Goal: Transaction & Acquisition: Purchase product/service

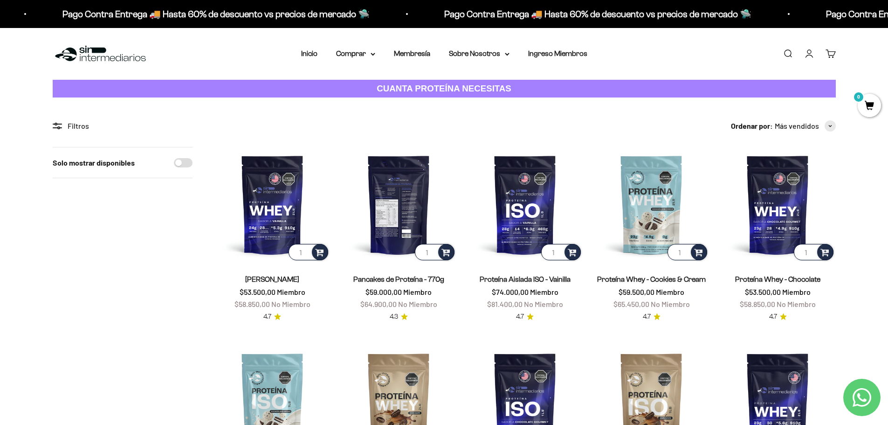
click at [409, 220] on img at bounding box center [398, 204] width 115 height 115
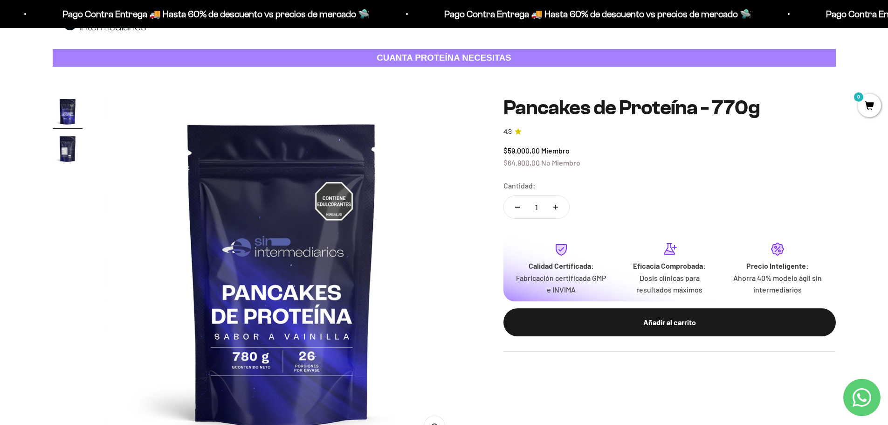
scroll to position [47, 0]
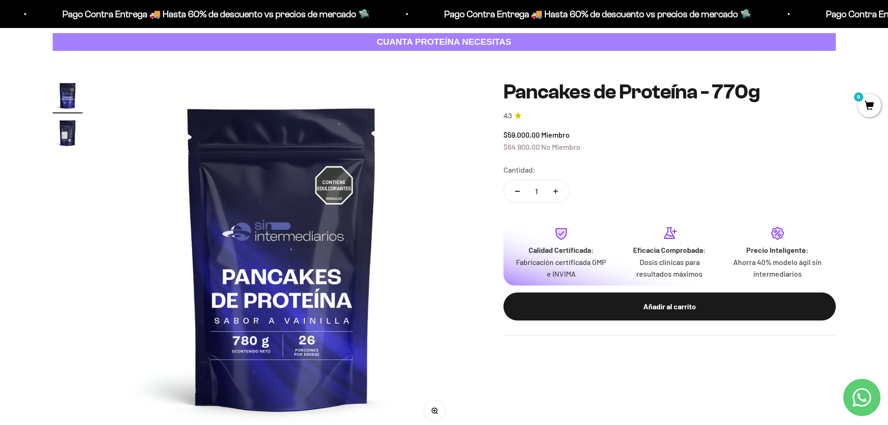
click at [56, 135] on img "Ir al artículo 2" at bounding box center [68, 133] width 30 height 30
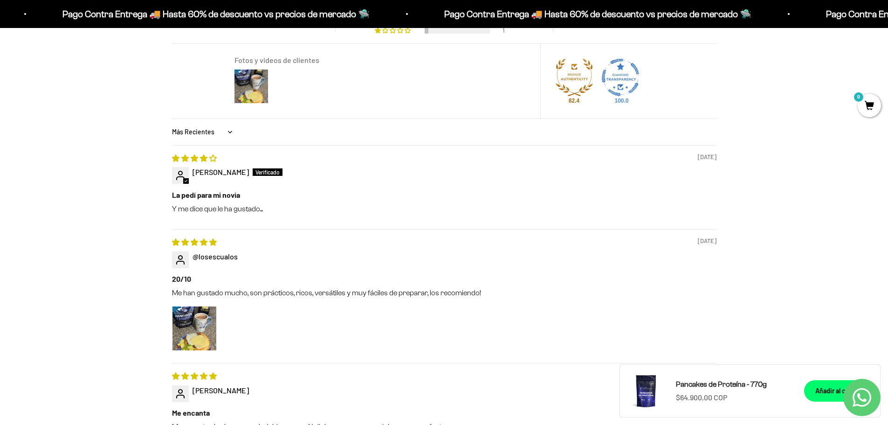
scroll to position [839, 0]
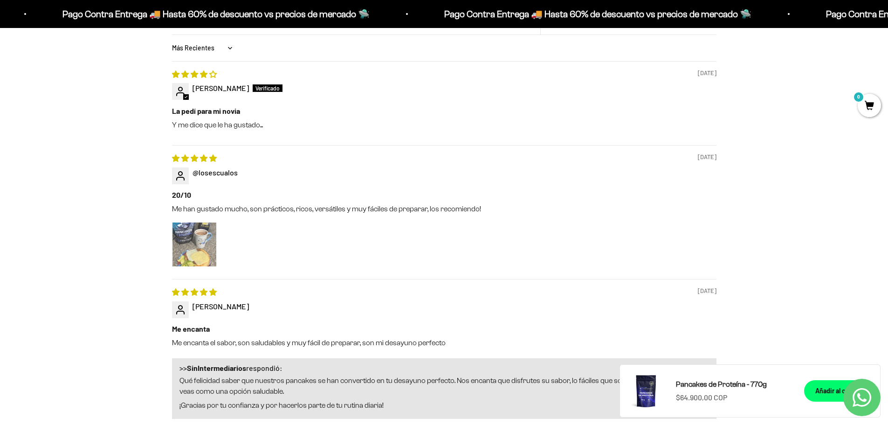
click at [193, 238] on img "Link to user picture 1" at bounding box center [194, 244] width 44 height 44
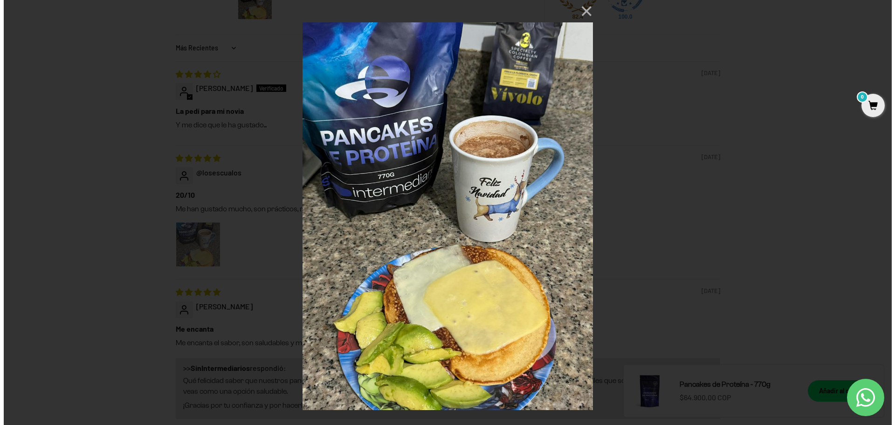
scroll to position [0, 0]
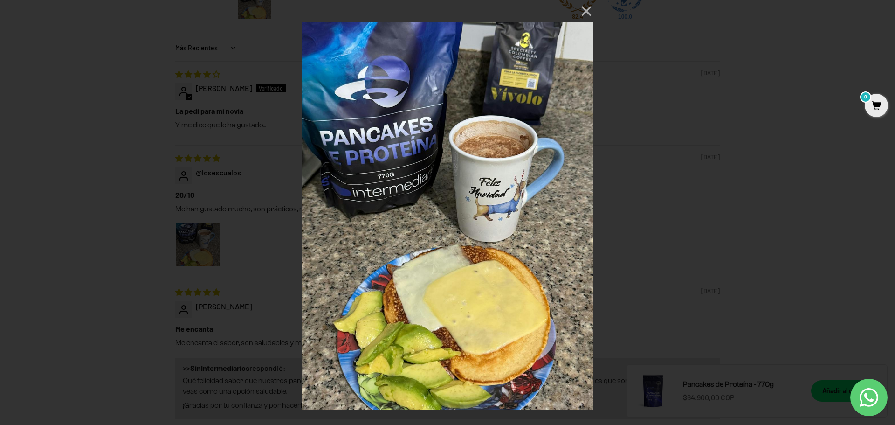
click at [705, 288] on div "× Loading..." at bounding box center [447, 212] width 895 height 425
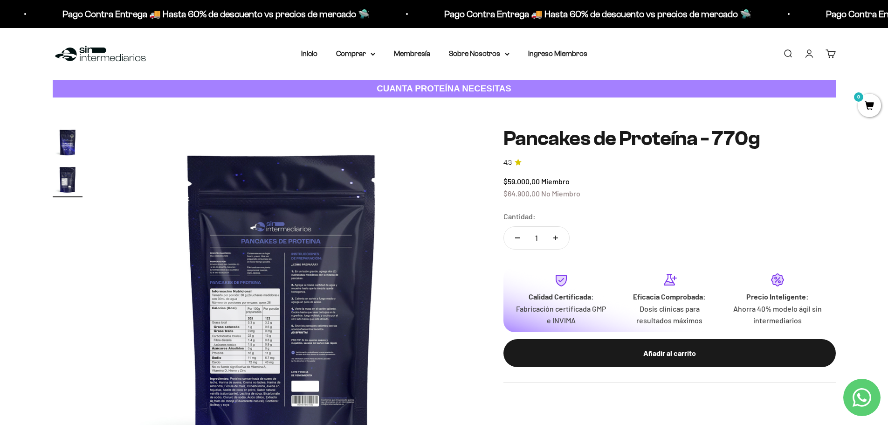
click at [302, 58] on li "Inicio" at bounding box center [309, 54] width 16 height 12
click at [314, 56] on link "Inicio" at bounding box center [309, 53] width 16 height 8
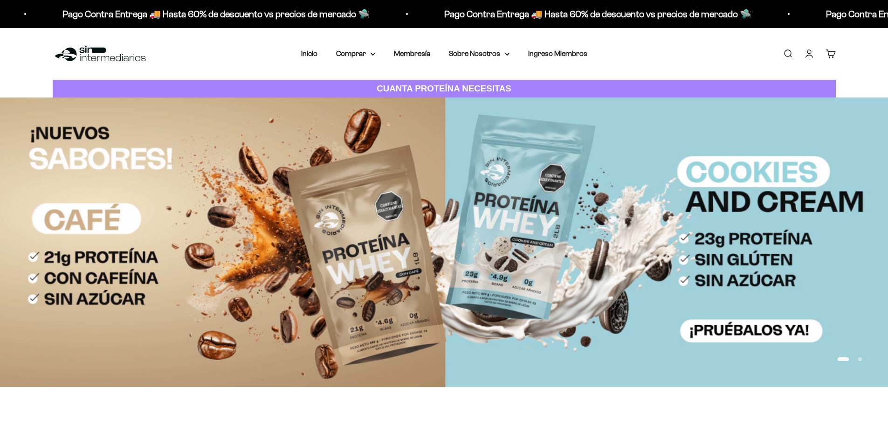
scroll to position [93, 0]
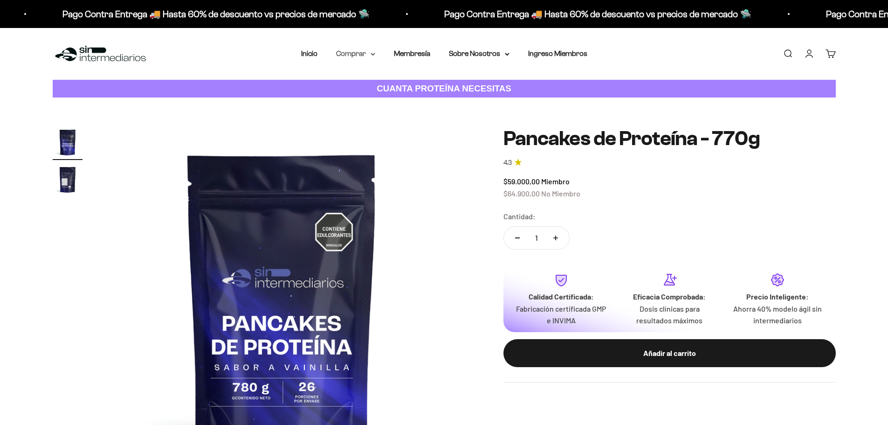
click at [371, 54] on icon at bounding box center [373, 54] width 4 height 2
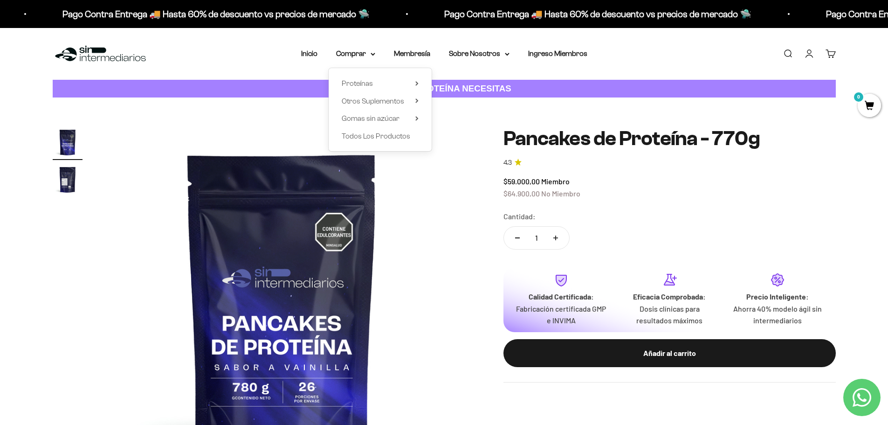
click at [459, 120] on div "Zoom Ir al artículo 1 Ir al artículo 2 Pancakes de Proteína - 770g 4.3 $59.000,…" at bounding box center [444, 303] width 888 height 413
click at [422, 54] on link "Membresía" at bounding box center [412, 53] width 36 height 8
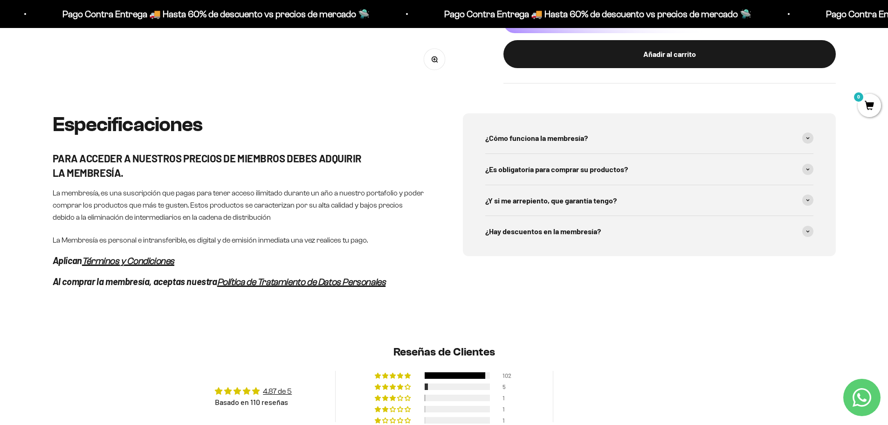
scroll to position [466, 0]
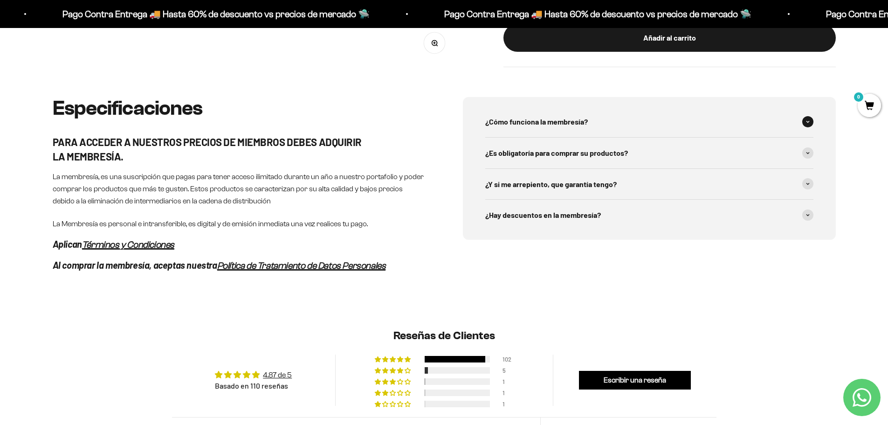
click at [705, 120] on div "¿Cómo funciona la membresía?" at bounding box center [649, 121] width 328 height 31
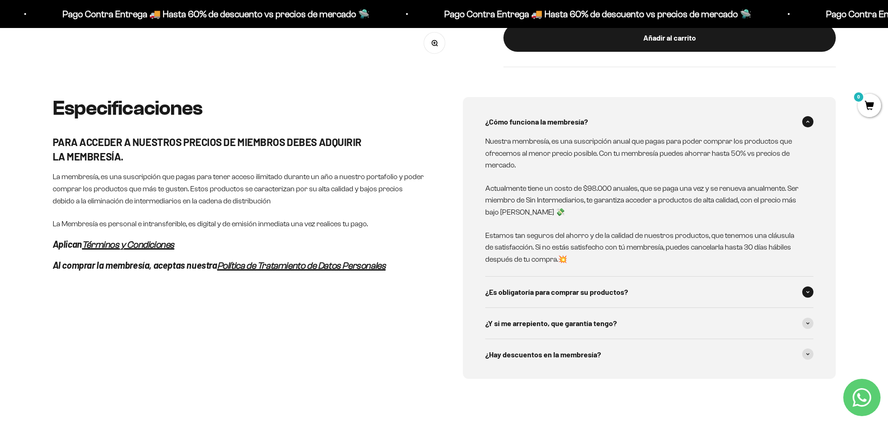
click at [700, 294] on div "¿Es obligatoría para comprar su productos?" at bounding box center [649, 291] width 328 height 31
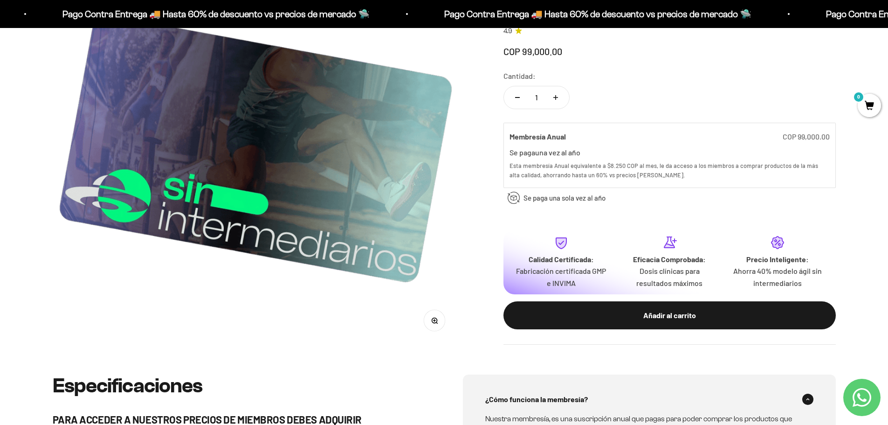
scroll to position [0, 0]
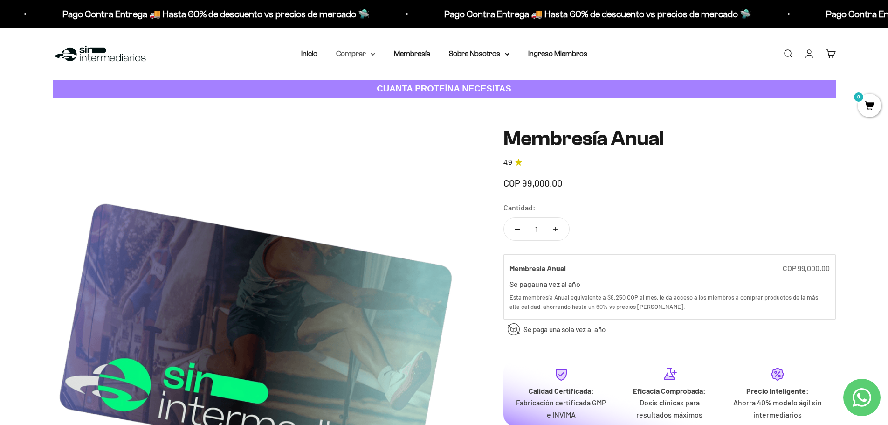
click at [373, 54] on icon at bounding box center [373, 54] width 5 height 3
click at [392, 82] on summary "Proteínas" at bounding box center [380, 83] width 77 height 12
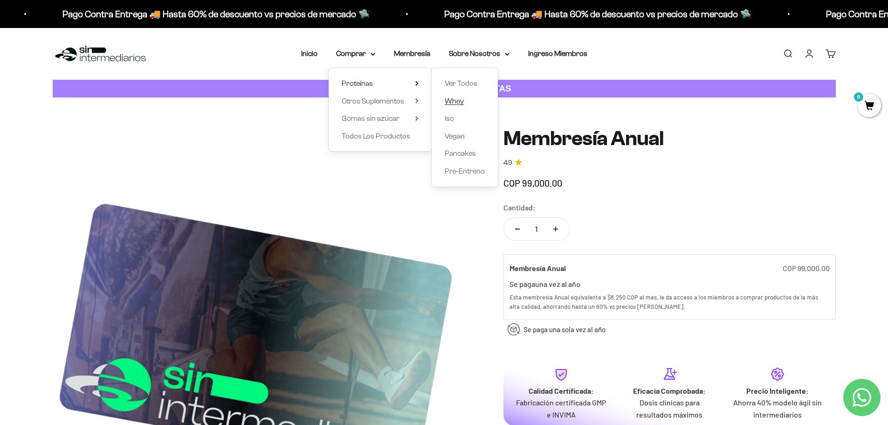
click at [460, 98] on span "Whey" at bounding box center [454, 101] width 19 height 8
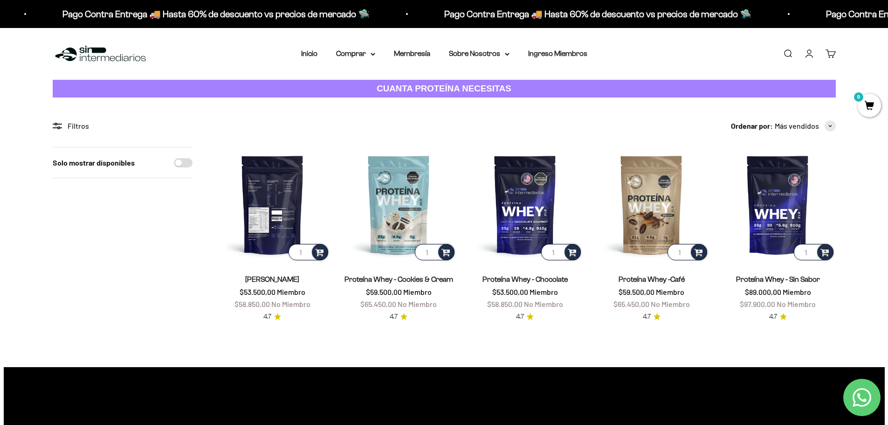
click at [268, 211] on img at bounding box center [272, 204] width 115 height 115
click at [506, 54] on icon at bounding box center [507, 54] width 4 height 2
click at [371, 56] on summary "Comprar" at bounding box center [355, 54] width 39 height 12
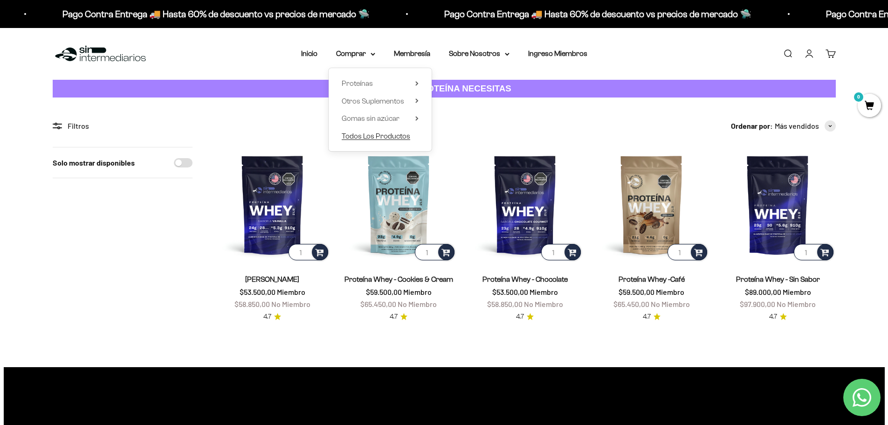
click at [392, 135] on span "Todos Los Productos" at bounding box center [376, 136] width 69 height 8
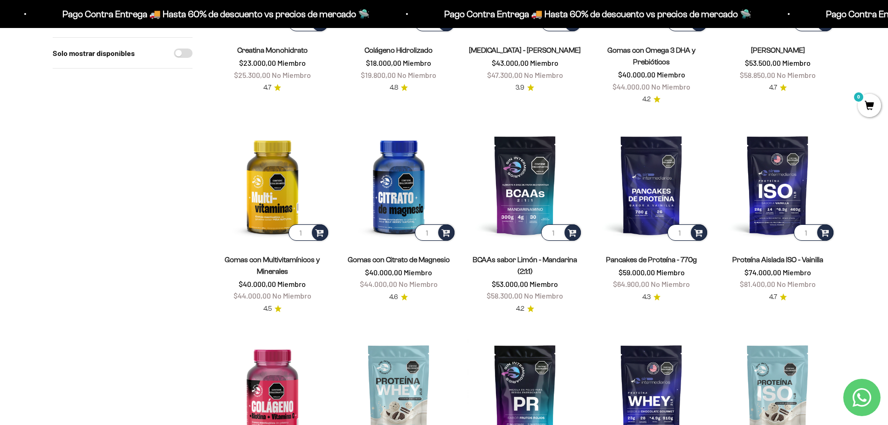
scroll to position [326, 0]
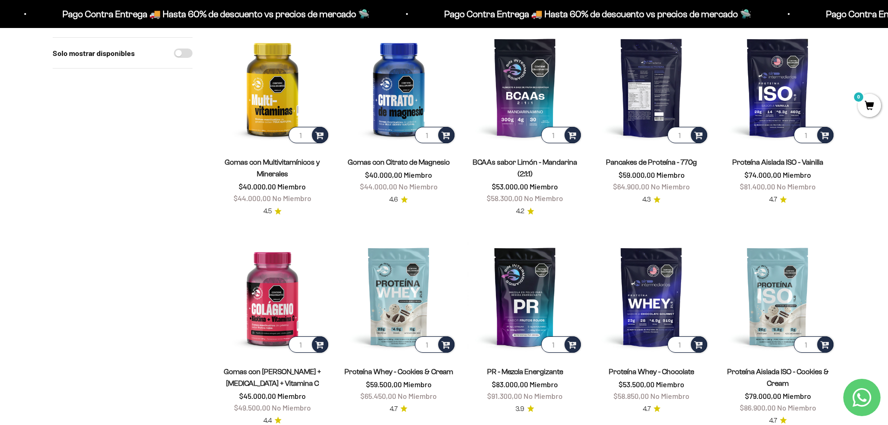
click at [641, 109] on img at bounding box center [651, 87] width 115 height 115
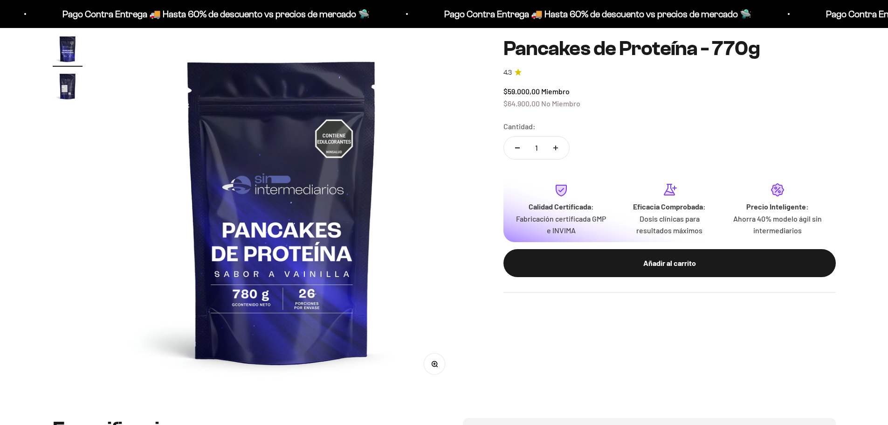
scroll to position [93, 0]
click at [64, 95] on img "Ir al artículo 2" at bounding box center [68, 86] width 30 height 30
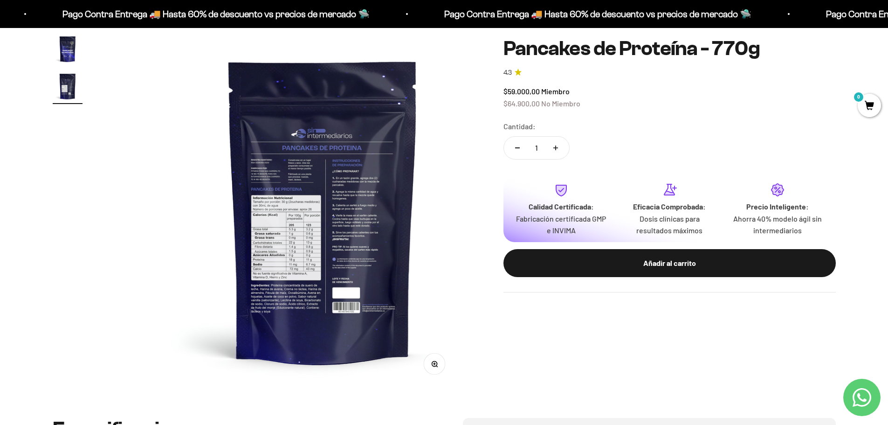
scroll to position [0, 365]
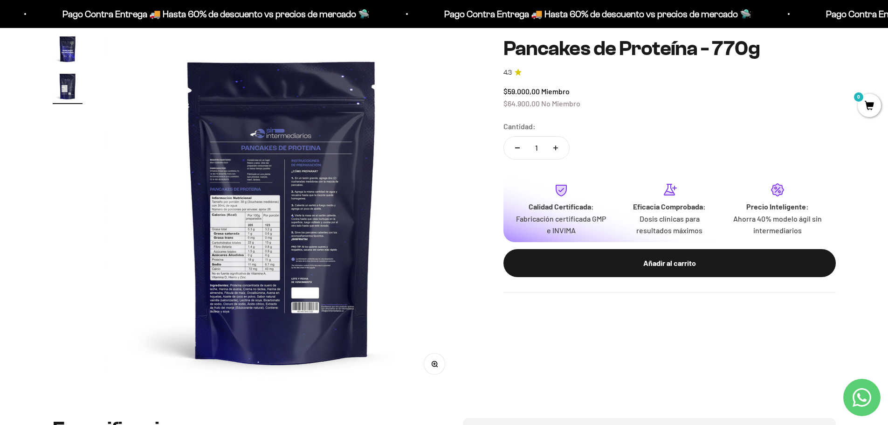
click at [327, 178] on img at bounding box center [282, 211] width 354 height 354
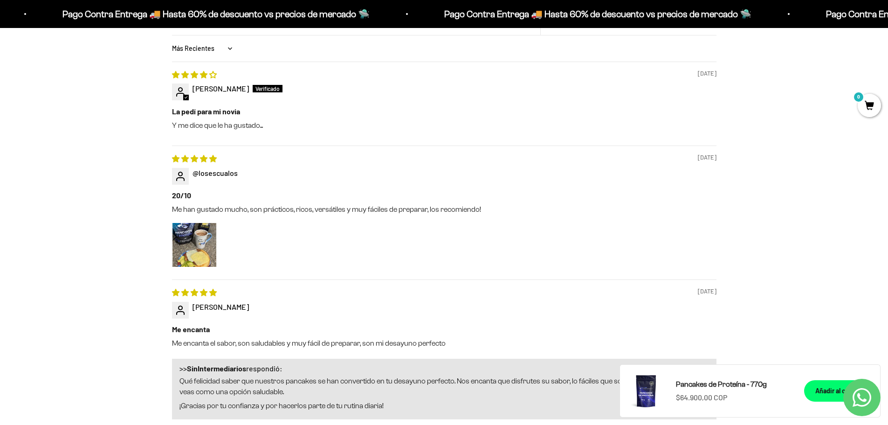
scroll to position [839, 0]
click at [199, 254] on img "Link to user picture 1" at bounding box center [194, 244] width 44 height 44
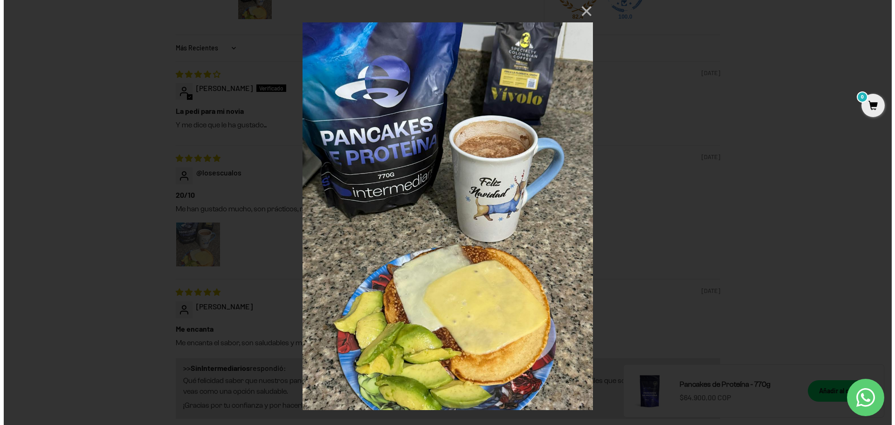
scroll to position [0, 0]
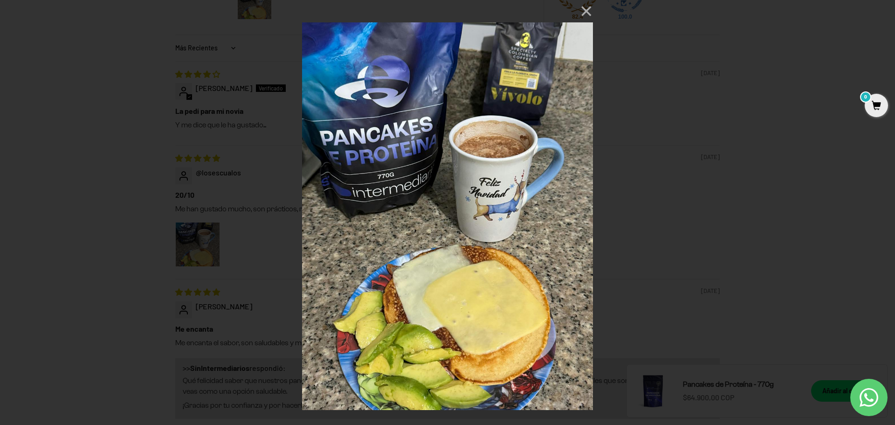
click at [739, 185] on div "× Loading..." at bounding box center [447, 212] width 895 height 425
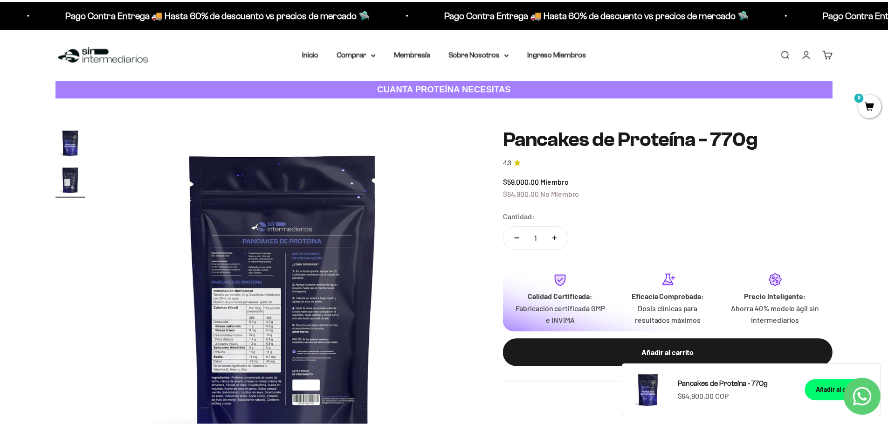
scroll to position [839, 0]
